Goal: Information Seeking & Learning: Learn about a topic

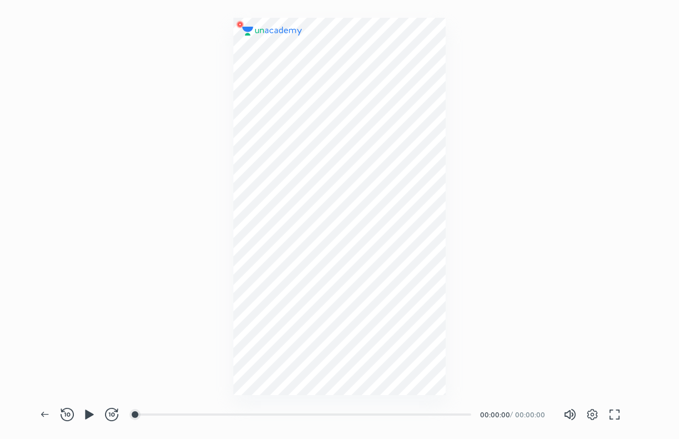
scroll to position [439, 678]
click at [87, 422] on button "button" at bounding box center [89, 414] width 22 height 22
click at [144, 415] on div at bounding box center [143, 414] width 9 height 9
click at [159, 415] on div at bounding box center [158, 414] width 9 height 9
click at [198, 413] on div at bounding box center [197, 414] width 9 height 9
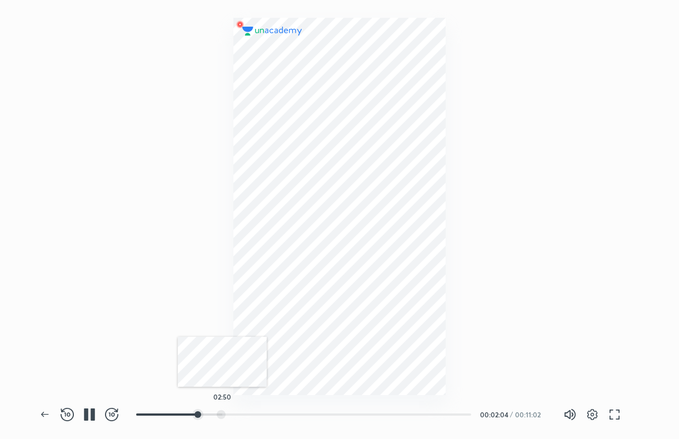
click at [222, 417] on div at bounding box center [221, 414] width 9 height 9
click at [336, 413] on div at bounding box center [334, 414] width 9 height 9
click at [379, 413] on div at bounding box center [377, 414] width 9 height 9
click at [419, 415] on div at bounding box center [417, 414] width 9 height 9
click at [436, 415] on div at bounding box center [434, 414] width 9 height 9
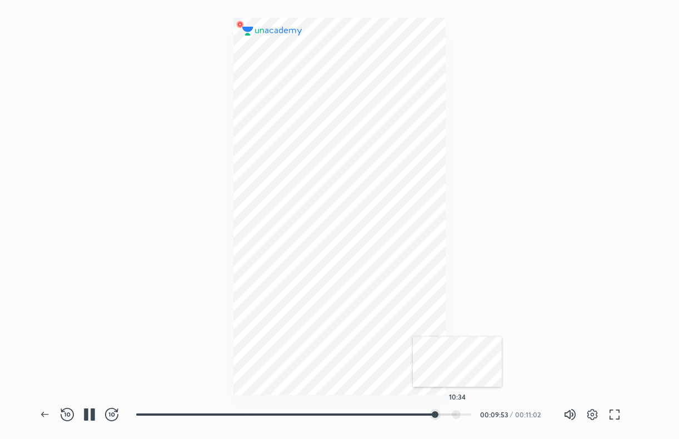
click at [457, 411] on div at bounding box center [456, 414] width 9 height 9
click at [469, 413] on div at bounding box center [467, 414] width 9 height 9
click at [41, 407] on button "button" at bounding box center [45, 414] width 22 height 22
